Goal: Transaction & Acquisition: Obtain resource

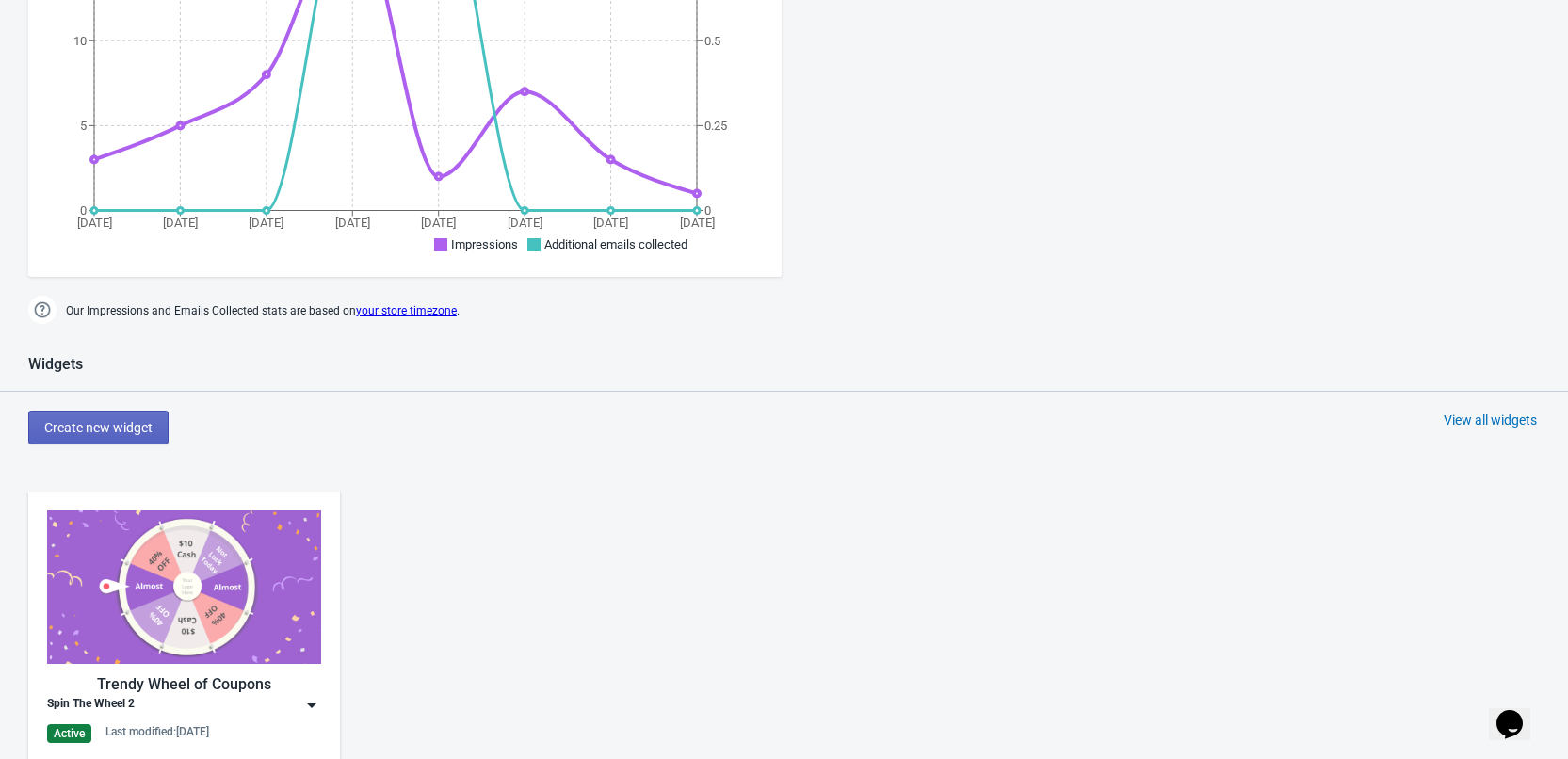
scroll to position [753, 0]
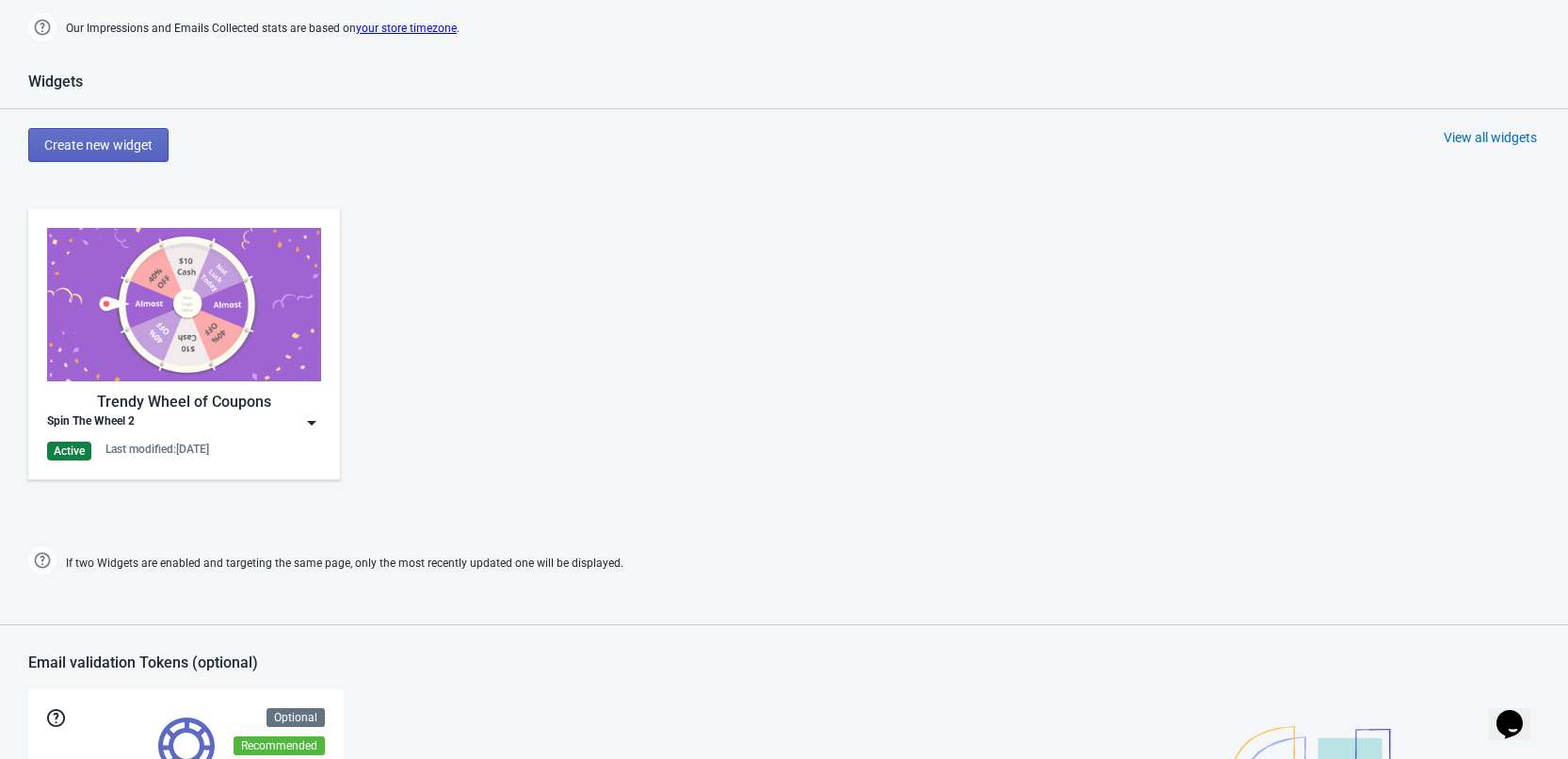
click at [307, 425] on img at bounding box center [311, 422] width 18 height 18
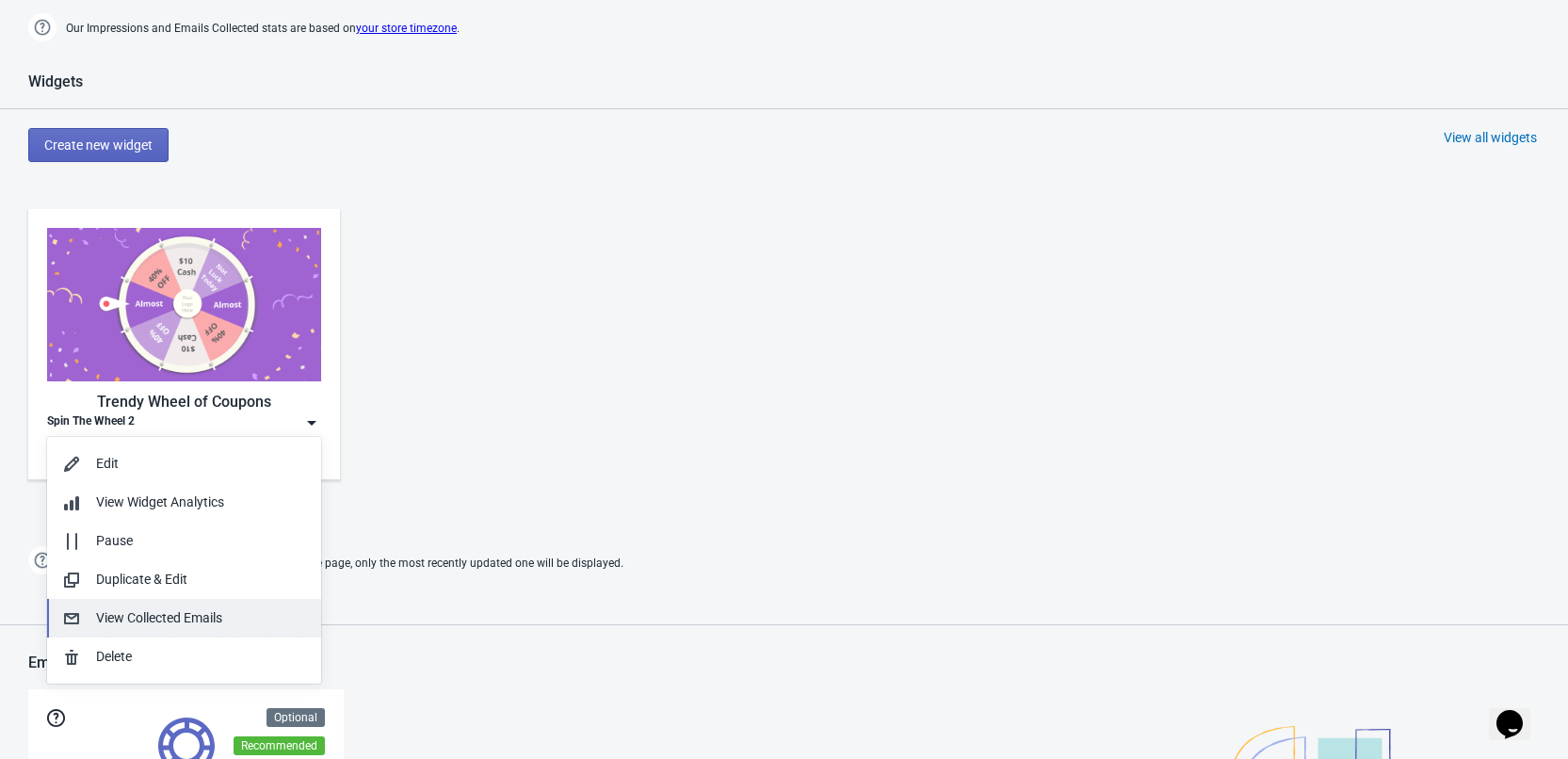
click at [217, 617] on div "View Collected Emails" at bounding box center [201, 618] width 210 height 19
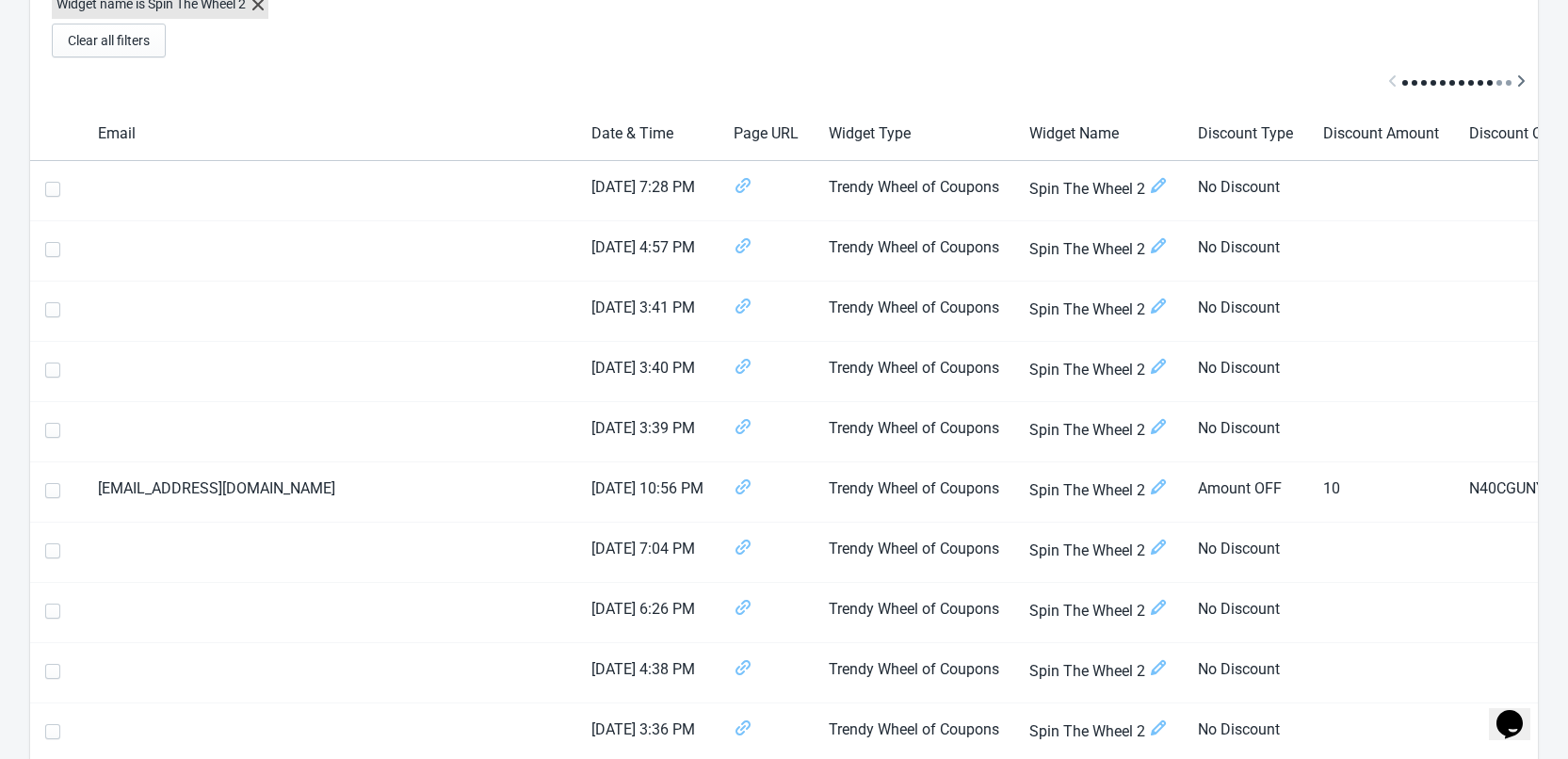
scroll to position [94, 0]
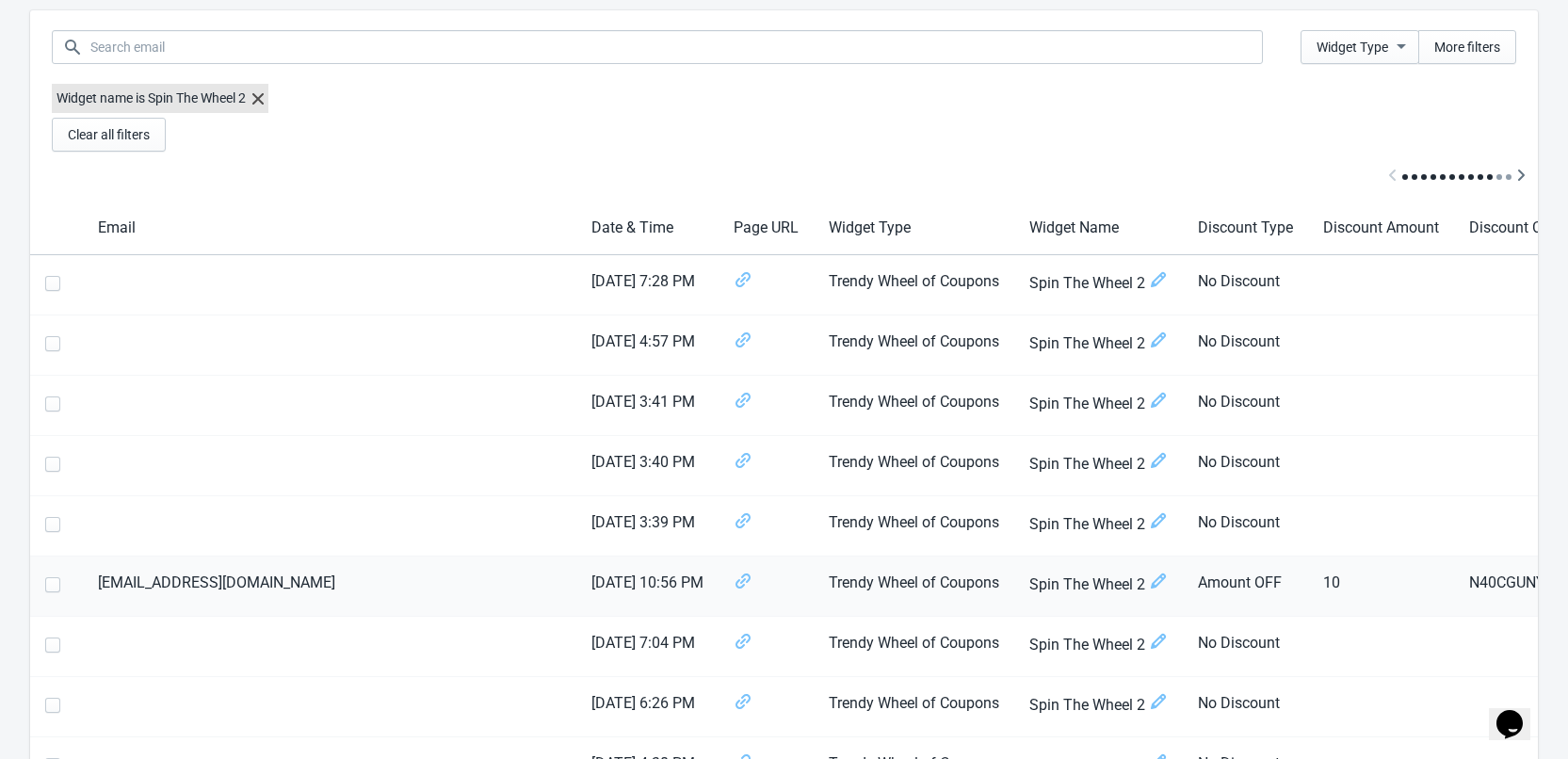
click at [48, 589] on span at bounding box center [53, 585] width 16 height 16
click at [47, 589] on input "checkbox" at bounding box center [46, 593] width 1 height 34
checkbox input "true"
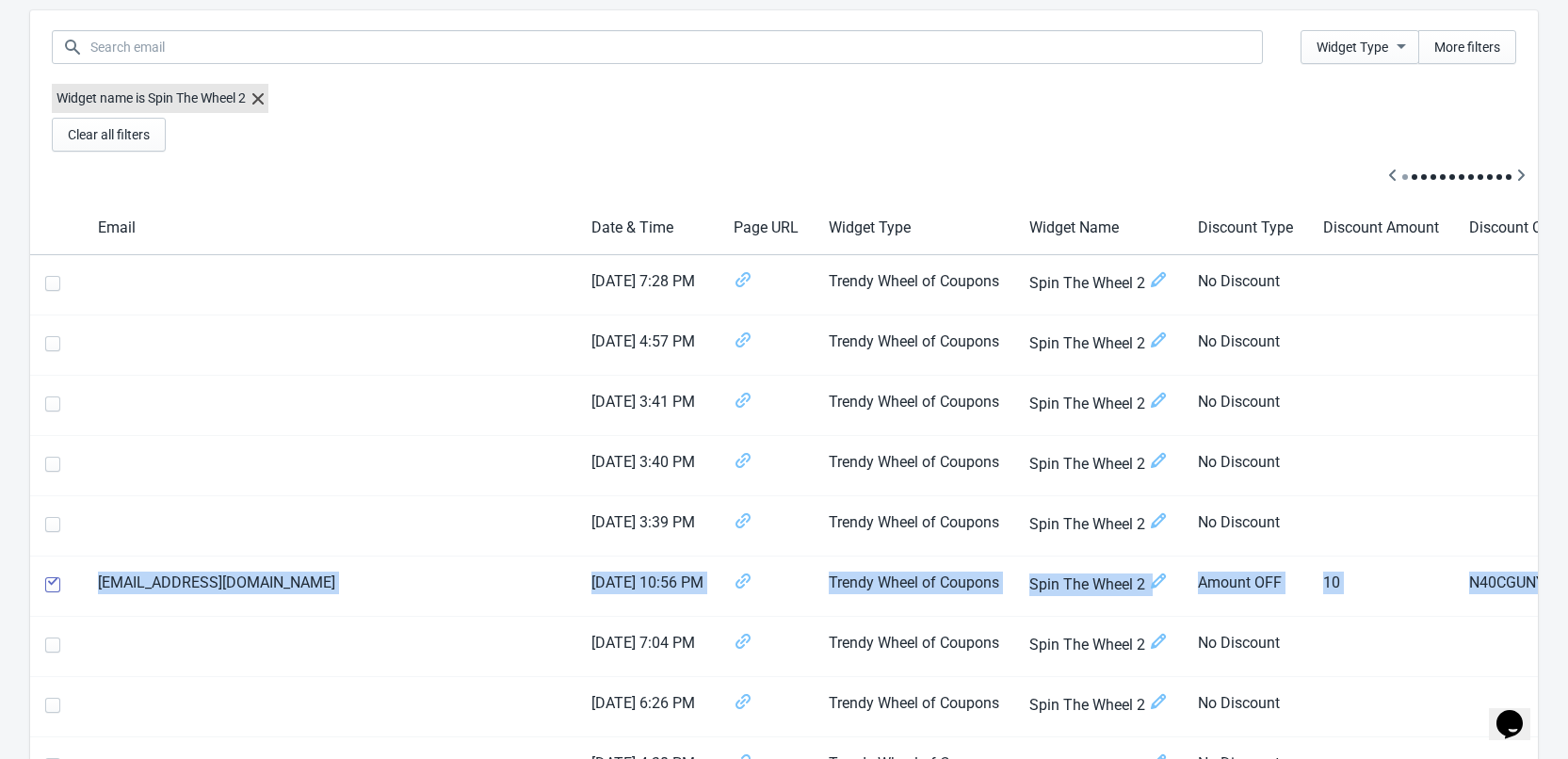
scroll to position [0, 368]
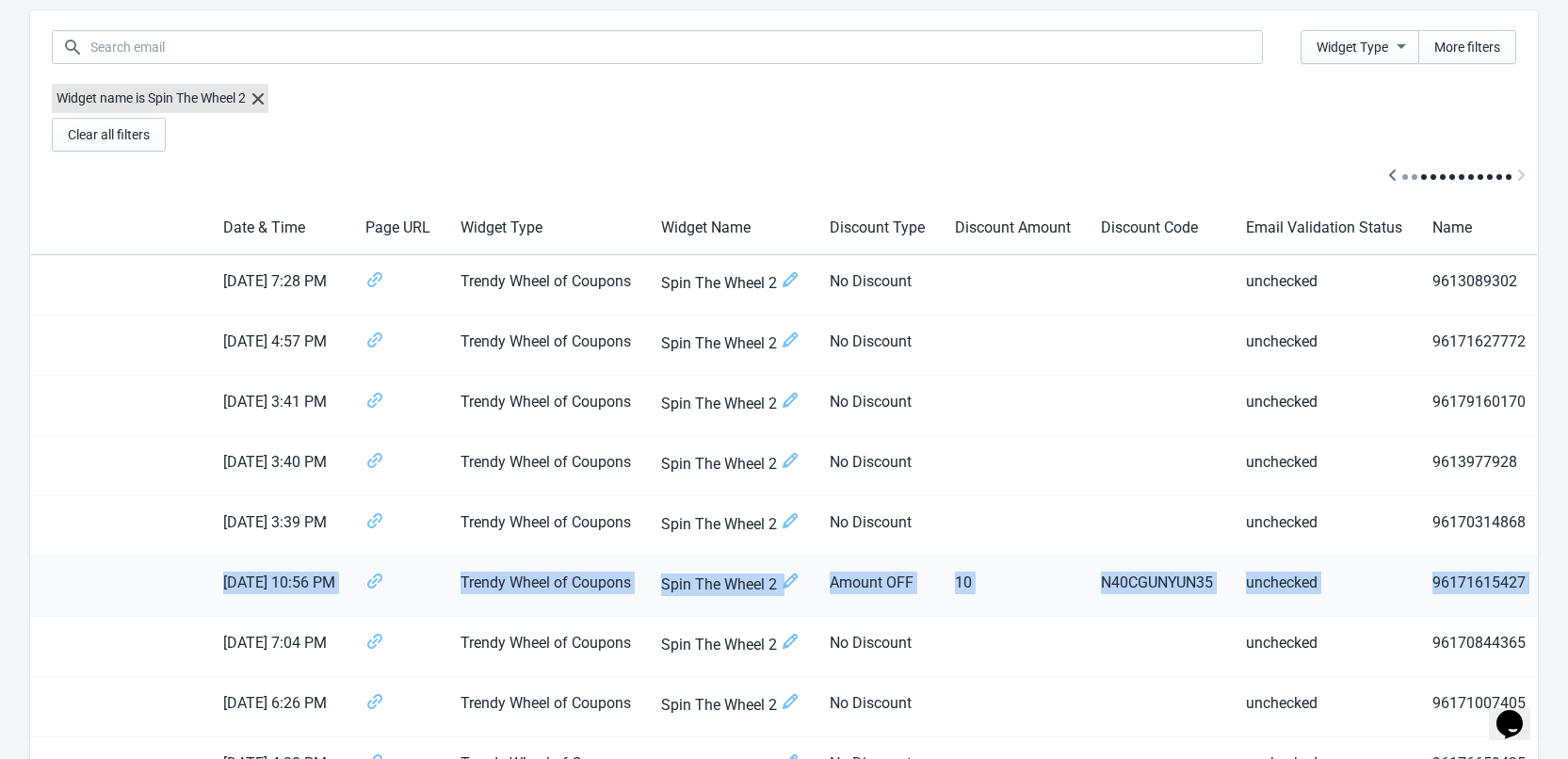
drag, startPoint x: 91, startPoint y: 573, endPoint x: 1391, endPoint y: 593, distance: 1300.2
click at [1391, 593] on tr "[EMAIL_ADDRESS][DOMAIN_NAME] [DATE] 10:56 PM Trendy Wheel of Coupons Spin The W…" at bounding box center [905, 586] width 2486 height 60
copy tr "[EMAIL_ADDRESS][DOMAIN_NAME] [DATE] 10:56 PM Trendy Wheel of Coupons Spin The W…"
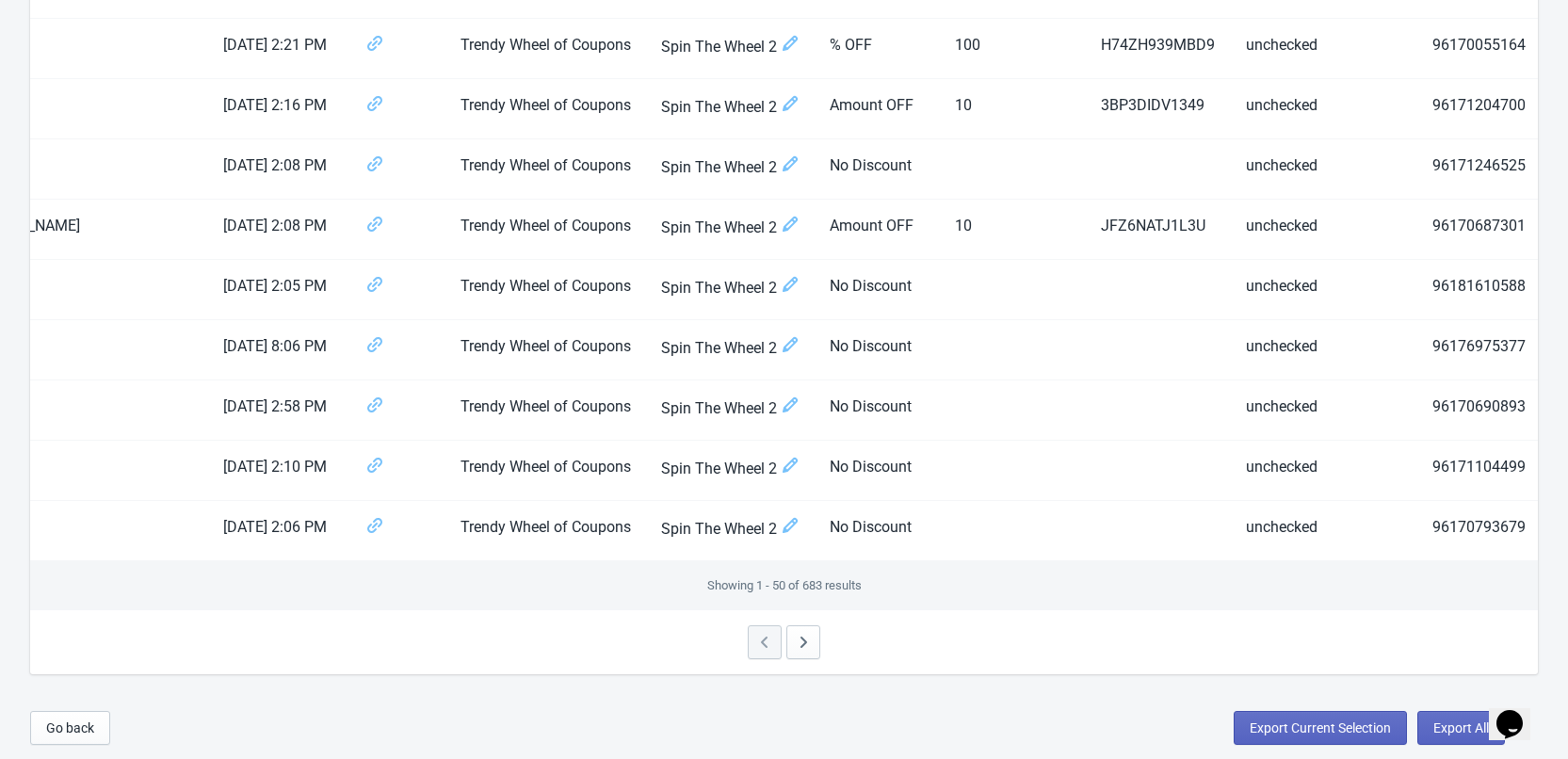
scroll to position [2816, 0]
click at [1332, 728] on span "Export Current Selection" at bounding box center [1321, 728] width 142 height 16
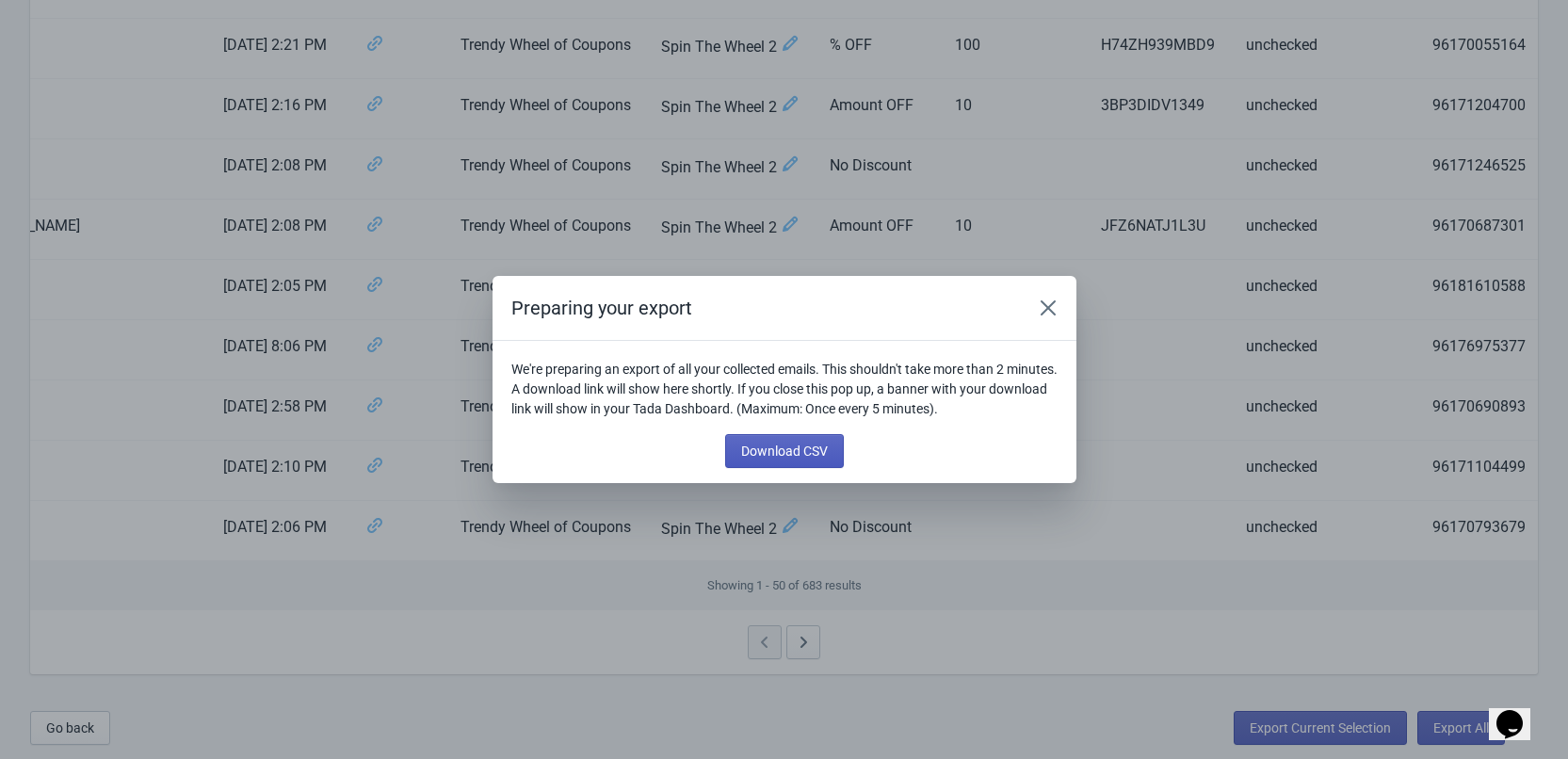
click at [773, 446] on span "Download CSV" at bounding box center [784, 452] width 86 height 16
